Goal: Task Accomplishment & Management: Use online tool/utility

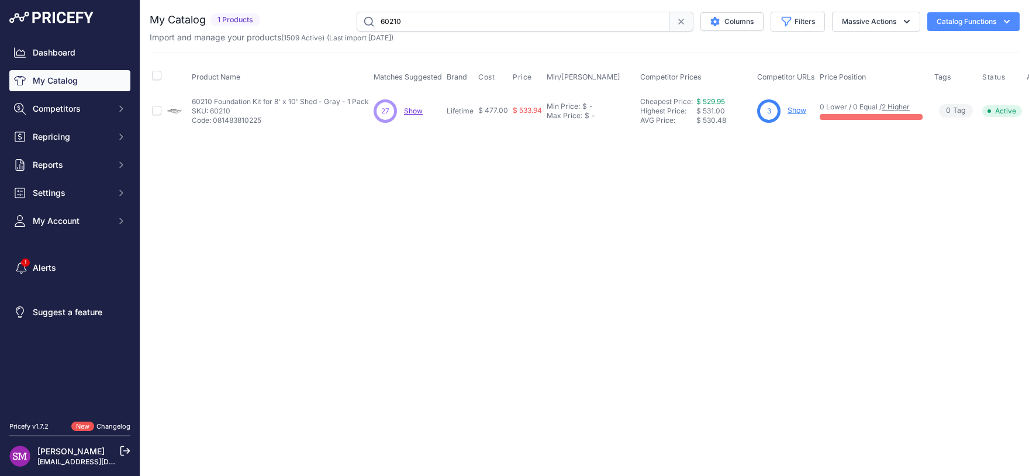
click at [414, 112] on span "Show" at bounding box center [413, 110] width 19 height 9
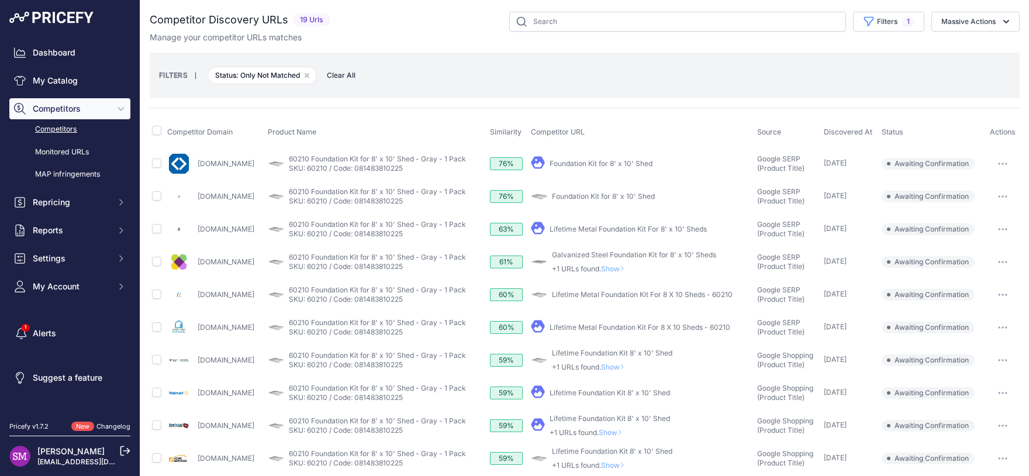
click at [998, 163] on icon "button" at bounding box center [1002, 163] width 9 height 2
click at [969, 182] on button "Confirm match" at bounding box center [969, 188] width 96 height 19
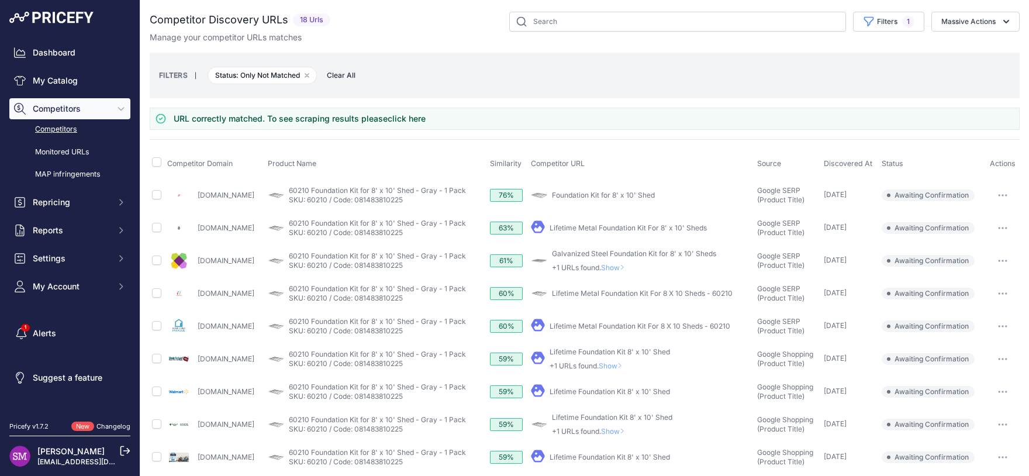
click at [627, 361] on span "Show" at bounding box center [613, 365] width 28 height 9
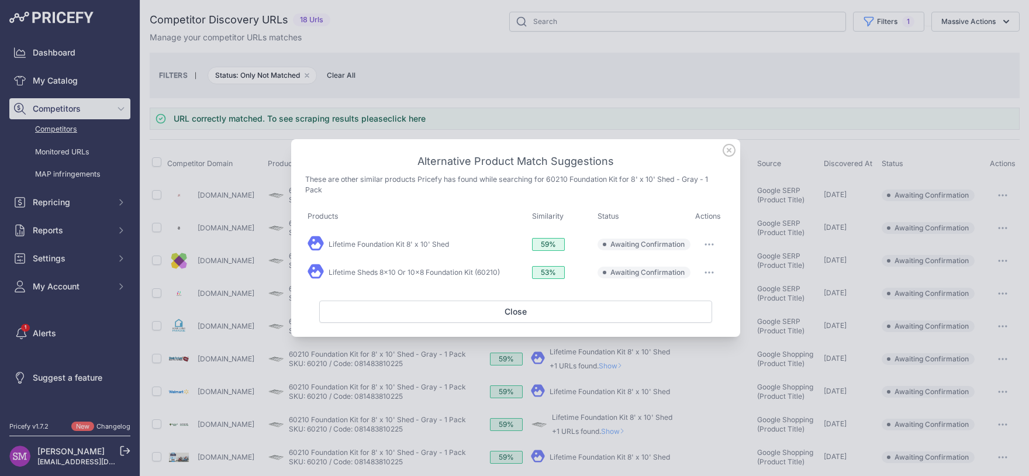
click at [710, 269] on button "button" at bounding box center [708, 272] width 23 height 16
click at [691, 299] on span "Match This" at bounding box center [676, 296] width 37 height 9
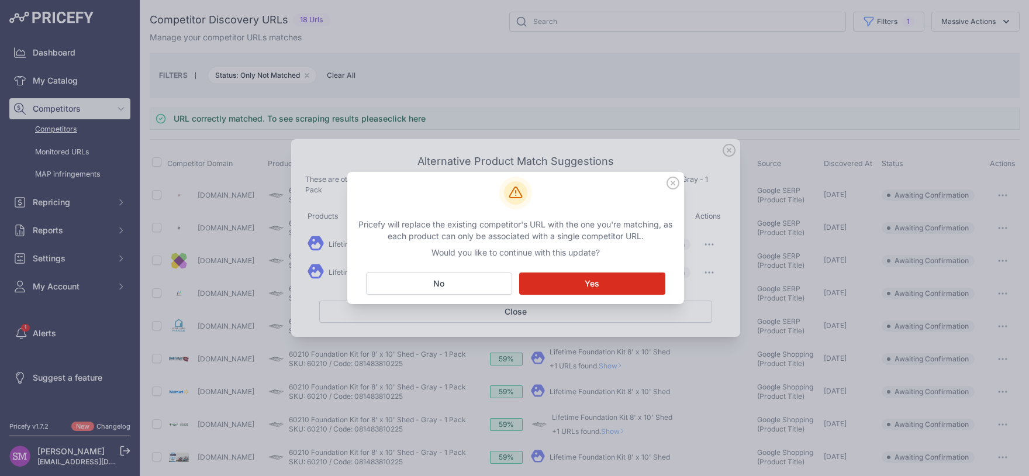
click at [615, 279] on button "Matching... Yes" at bounding box center [592, 283] width 146 height 22
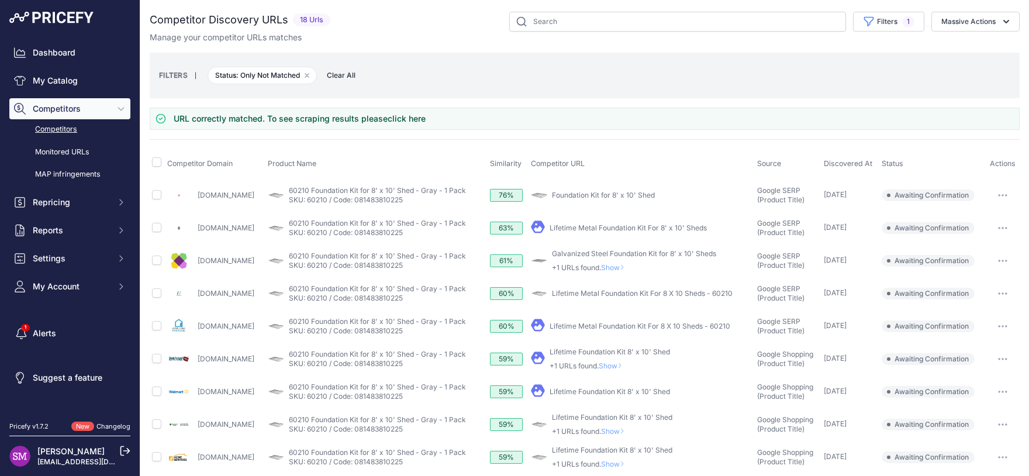
click at [994, 394] on button "button" at bounding box center [1002, 391] width 23 height 16
click at [955, 410] on button "Confirm match" at bounding box center [969, 416] width 96 height 19
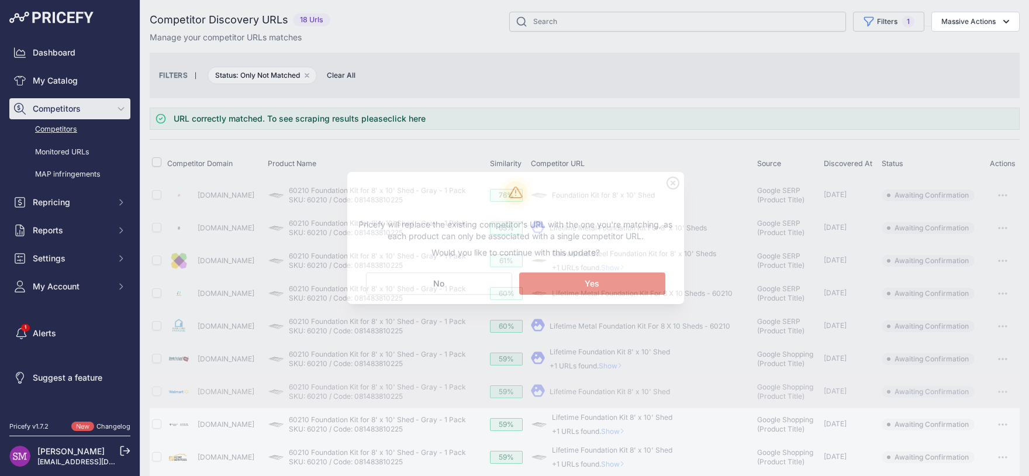
click at [630, 282] on button "Matching... Yes" at bounding box center [592, 283] width 146 height 22
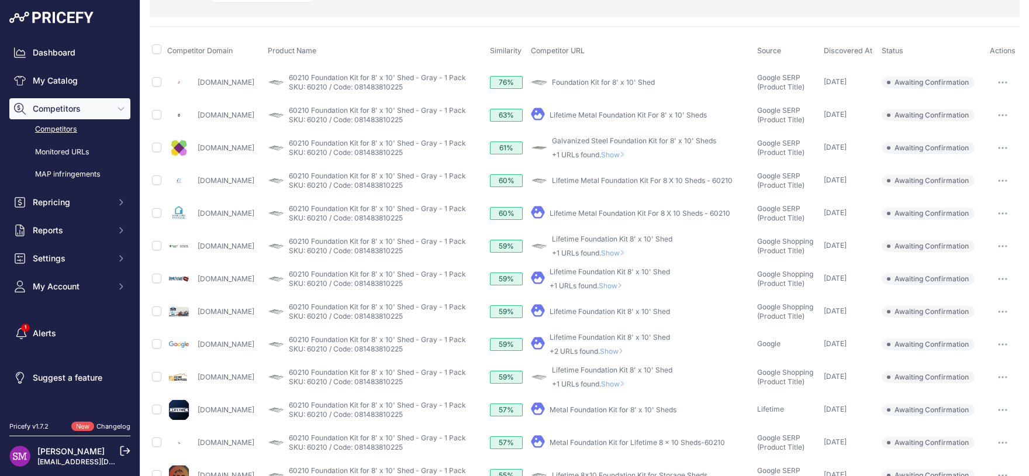
scroll to position [103, 0]
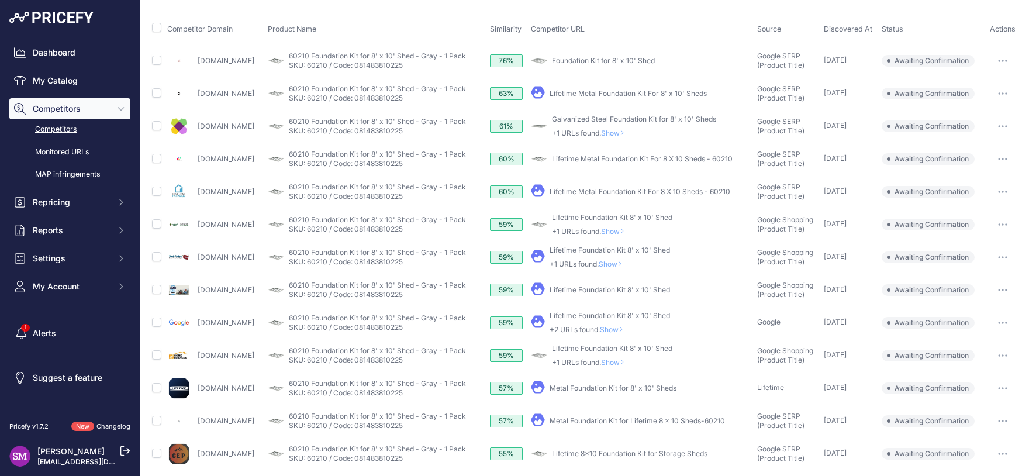
click at [994, 389] on button "button" at bounding box center [1002, 388] width 23 height 16
click at [977, 412] on button "Confirm match" at bounding box center [969, 412] width 96 height 19
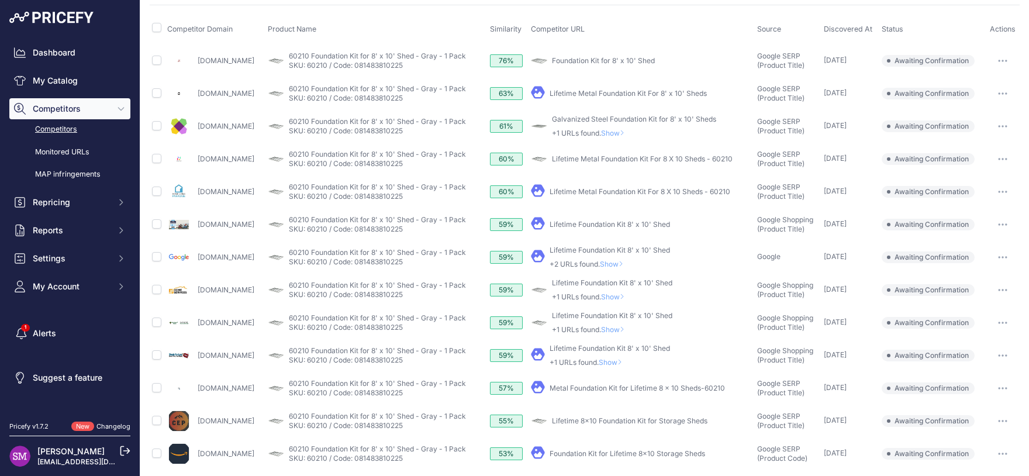
scroll to position [206, 0]
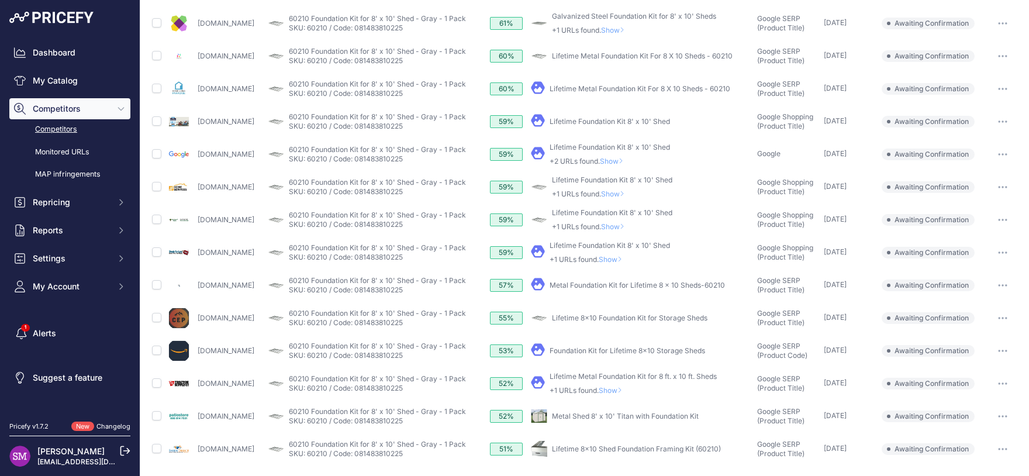
click at [998, 317] on icon "button" at bounding box center [1002, 318] width 9 height 2
click at [972, 338] on button "Confirm match" at bounding box center [969, 342] width 96 height 19
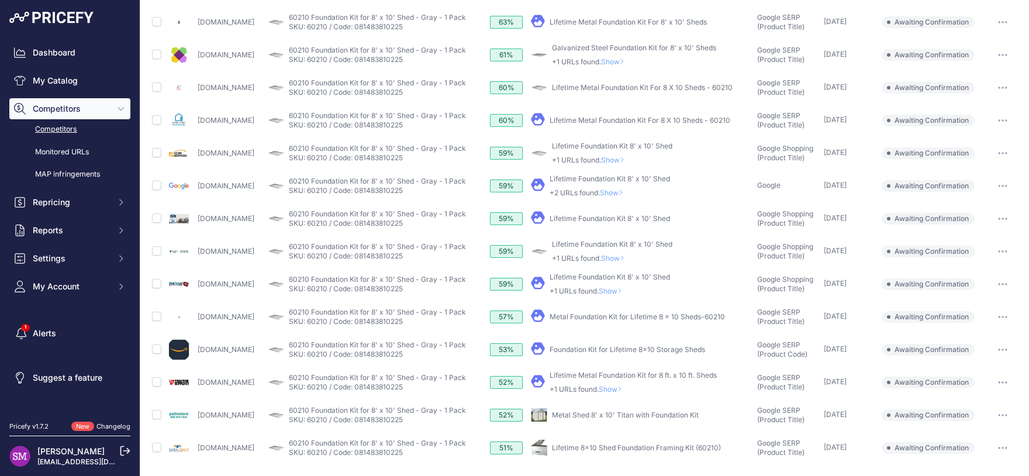
scroll to position [173, 0]
click at [997, 446] on button "button" at bounding box center [1002, 449] width 23 height 16
click at [952, 471] on button "Confirm match" at bounding box center [969, 473] width 96 height 19
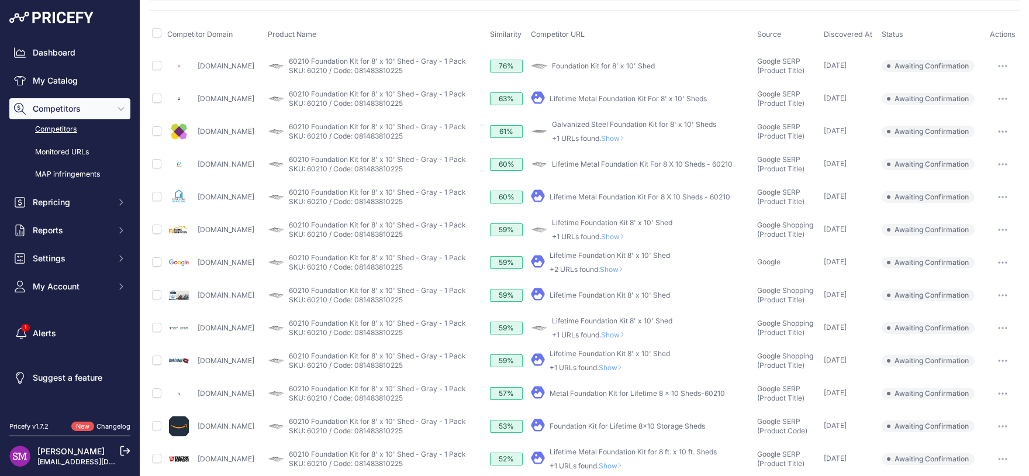
scroll to position [103, 0]
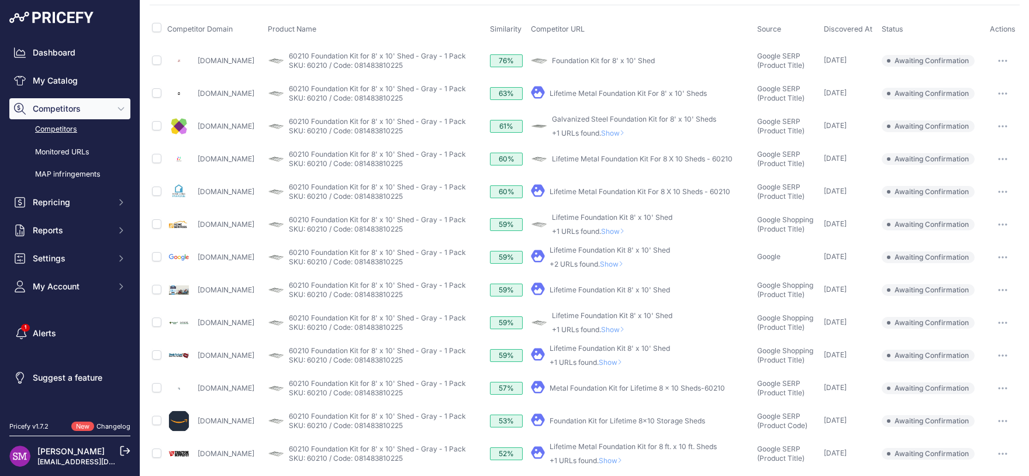
click at [627, 229] on span "Show" at bounding box center [615, 231] width 28 height 9
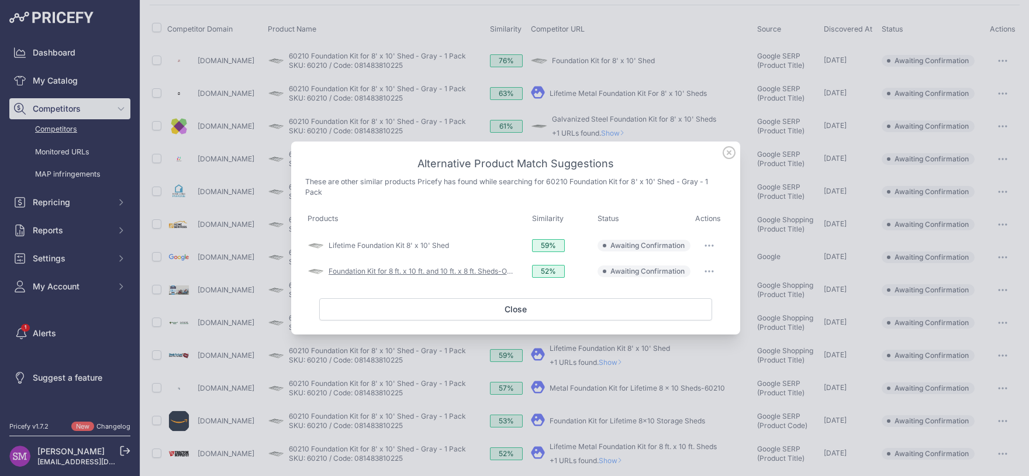
click at [472, 271] on link "Foundation Kit for 8 ft. x 10 ft. and 10 ft. x 8 ft. Sheds-Only" at bounding box center [422, 271] width 188 height 9
click at [711, 274] on button "button" at bounding box center [708, 271] width 23 height 16
click at [689, 295] on span "Match This" at bounding box center [676, 295] width 37 height 9
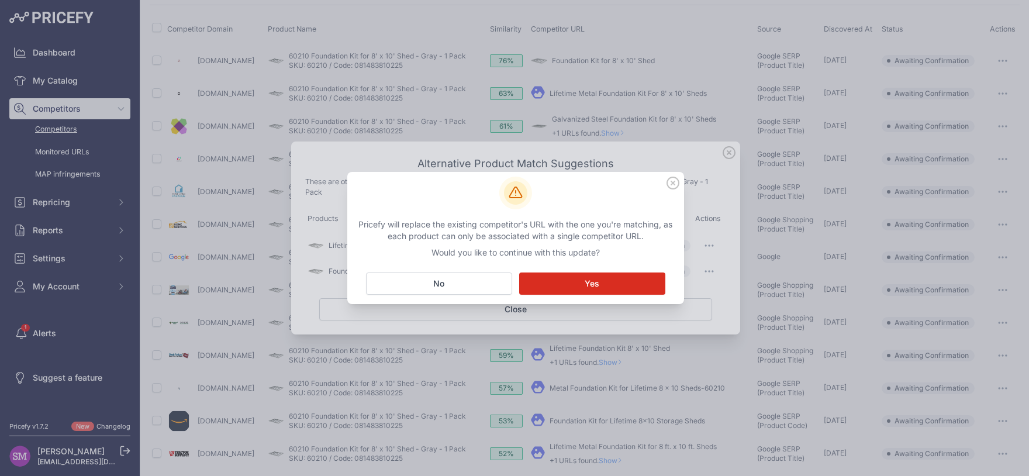
click at [599, 284] on button "Matching... Yes" at bounding box center [592, 283] width 146 height 22
